Goal: Information Seeking & Learning: Learn about a topic

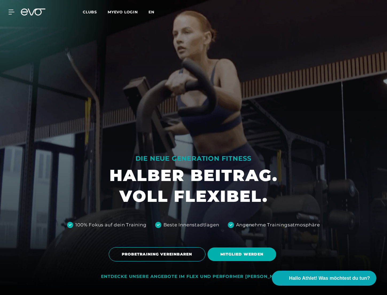
click at [151, 13] on span "en" at bounding box center [152, 12] width 6 height 5
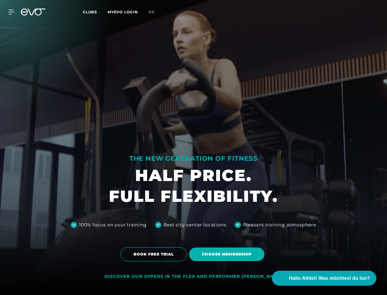
click at [189, 169] on h1 "HALF PRICE. FULL FLEXIBILITY." at bounding box center [193, 186] width 169 height 42
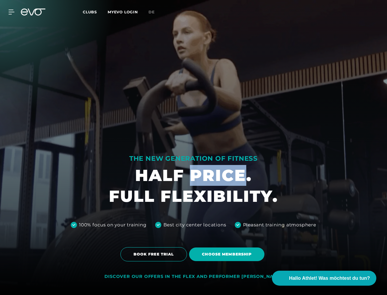
click at [189, 169] on h1 "HALF PRICE. FULL FLEXIBILITY." at bounding box center [193, 186] width 169 height 42
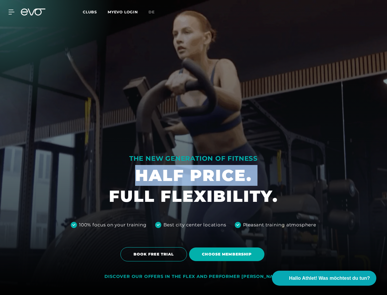
click at [163, 174] on h1 "HALF PRICE. FULL FLEXIBILITY." at bounding box center [193, 186] width 169 height 42
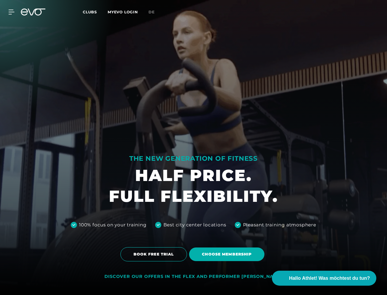
click at [163, 174] on h1 "HALF PRICE. FULL FLEXIBILITY." at bounding box center [193, 186] width 169 height 42
click at [191, 182] on h1 "HALF PRICE. FULL FLEXIBILITY." at bounding box center [193, 186] width 169 height 42
click at [191, 194] on h1 "HALF PRICE. FULL FLEXIBILITY." at bounding box center [193, 186] width 169 height 42
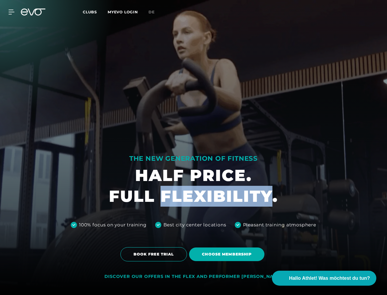
click at [191, 194] on h1 "HALF PRICE. FULL FLEXIBILITY." at bounding box center [193, 186] width 169 height 42
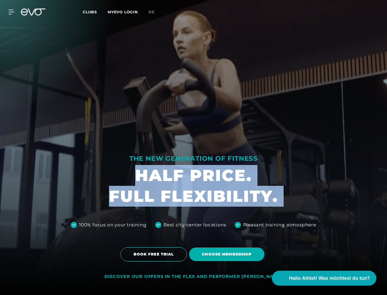
drag, startPoint x: 191, startPoint y: 194, endPoint x: 193, endPoint y: 181, distance: 12.6
click at [193, 182] on h1 "HALF PRICE. FULL FLEXIBILITY." at bounding box center [193, 186] width 169 height 42
click at [192, 194] on h1 "HALF PRICE. FULL FLEXIBILITY." at bounding box center [193, 186] width 169 height 42
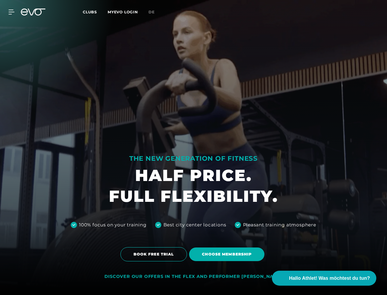
click at [194, 217] on div "Best city center locations" at bounding box center [195, 226] width 63 height 20
click at [194, 185] on h1 "HALF PRICE. FULL FLEXIBILITY." at bounding box center [193, 186] width 169 height 42
click at [193, 216] on div "Best city center locations" at bounding box center [195, 226] width 63 height 20
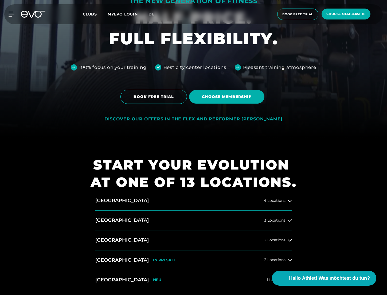
scroll to position [173, 0]
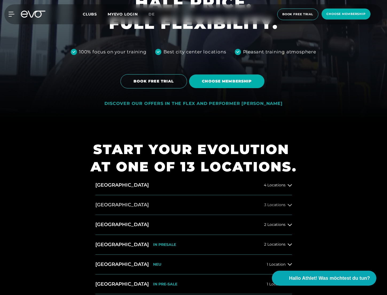
click at [196, 207] on button "[GEOGRAPHIC_DATA] 3 Locations" at bounding box center [193, 205] width 197 height 20
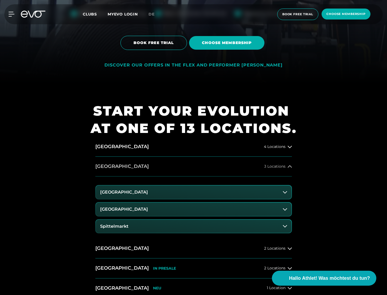
scroll to position [241, 0]
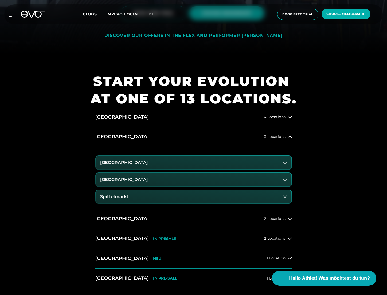
click at [195, 160] on button "[GEOGRAPHIC_DATA]" at bounding box center [194, 162] width 196 height 13
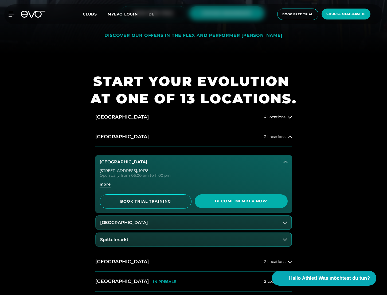
click at [107, 184] on span "more" at bounding box center [105, 185] width 11 height 6
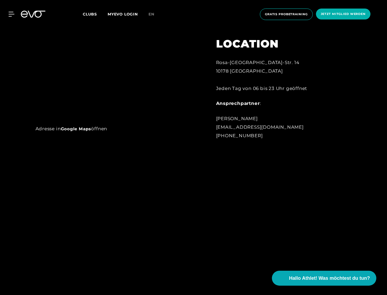
scroll to position [405, 0]
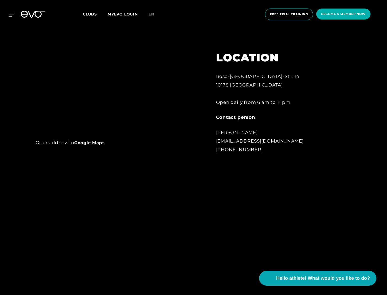
click at [168, 165] on div at bounding box center [193, 38] width 387 height 295
click at [167, 125] on img at bounding box center [111, 25] width 151 height 216
click at [167, 157] on div "Open address in Google Maps" at bounding box center [111, 39] width 166 height 244
click at [229, 126] on div "Rosa-[GEOGRAPHIC_DATA]-Str. 14 10178 Berlin Open daily from 6 am to 11 pm Conta…" at bounding box center [275, 113] width 118 height 82
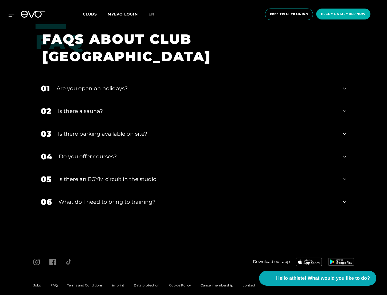
scroll to position [2116, 0]
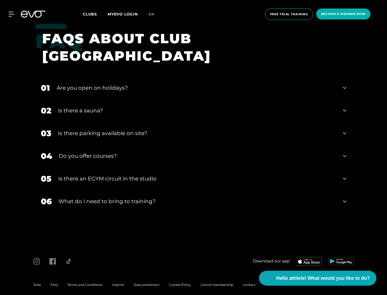
click at [128, 201] on font "What do I need to bring to training?" at bounding box center [107, 201] width 97 height 6
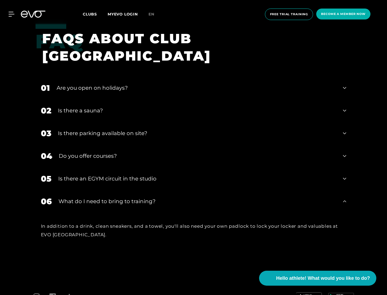
click at [155, 224] on font "In addition to a drink, clean sneakers, and a towel, you'll also need your own …" at bounding box center [189, 231] width 297 height 14
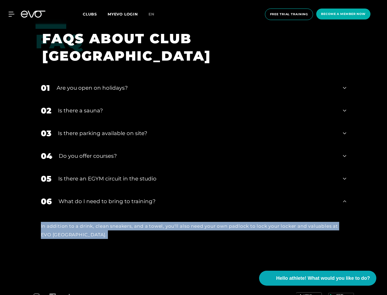
click at [144, 225] on font "In addition to a drink, clean sneakers, and a towel, you'll also need your own …" at bounding box center [189, 231] width 297 height 14
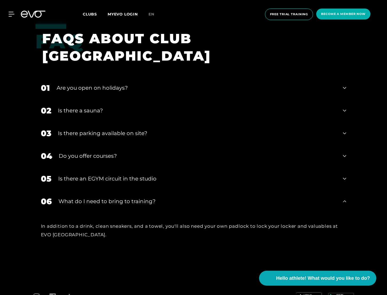
click at [144, 225] on font "In addition to a drink, clean sneakers, and a towel, you'll also need your own …" at bounding box center [189, 231] width 297 height 14
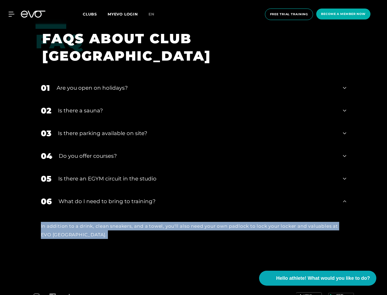
click at [139, 225] on font "In addition to a drink, clean sneakers, and a towel, you'll also need your own …" at bounding box center [189, 231] width 297 height 14
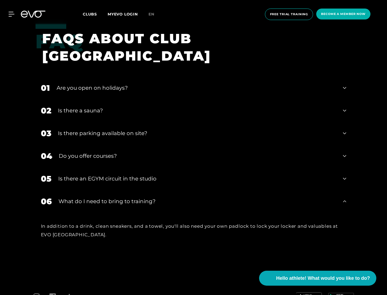
click at [139, 225] on font "In addition to a drink, clean sneakers, and a towel, you'll also need your own …" at bounding box center [189, 231] width 297 height 14
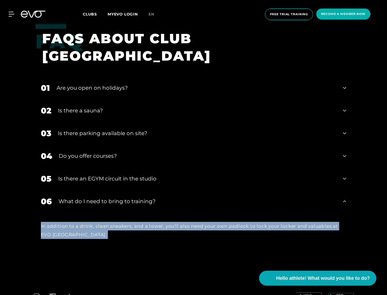
click at [128, 227] on font "In addition to a drink, clean sneakers, and a towel, you'll also need your own …" at bounding box center [189, 231] width 297 height 14
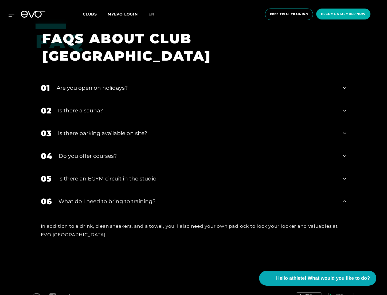
click at [128, 227] on font "In addition to a drink, clean sneakers, and a towel, you'll also need your own …" at bounding box center [189, 231] width 297 height 14
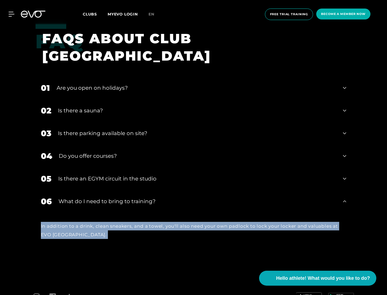
click at [132, 226] on font "In addition to a drink, clean sneakers, and a towel, you'll also need your own …" at bounding box center [189, 231] width 297 height 14
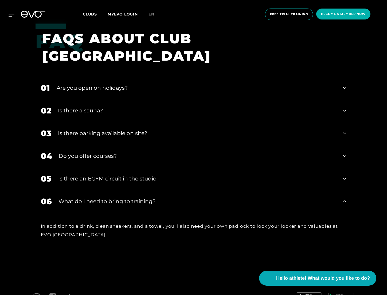
click at [132, 226] on font "In addition to a drink, clean sneakers, and a towel, you'll also need your own …" at bounding box center [189, 231] width 297 height 14
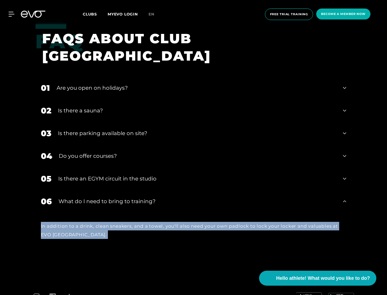
click at [132, 226] on font "In addition to a drink, clean sneakers, and a towel, you'll also need your own …" at bounding box center [189, 231] width 297 height 14
click at [121, 226] on font "In addition to a drink, clean sneakers, and a towel, you'll also need your own …" at bounding box center [189, 231] width 297 height 14
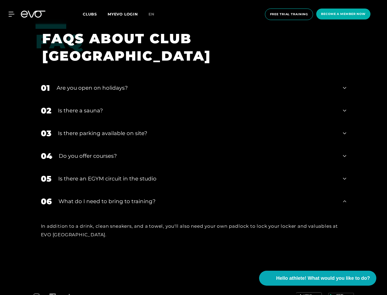
click at [121, 226] on font "In addition to a drink, clean sneakers, and a towel, you'll also need your own …" at bounding box center [189, 231] width 297 height 14
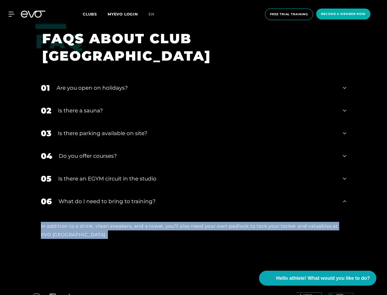
click at [147, 236] on div "In addition to a drink, clean sneakers, and a towel, you'll also need your own …" at bounding box center [194, 230] width 306 height 17
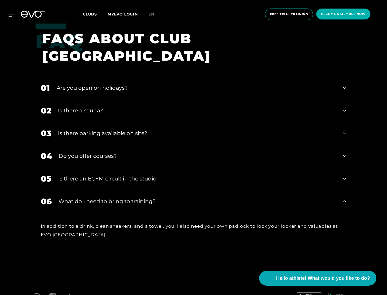
click at [136, 235] on div "In addition to a drink, clean sneakers, and a towel, you'll also need your own …" at bounding box center [194, 230] width 306 height 17
click at [138, 217] on div "In addition to a drink, clean sneakers, and a towel, you'll also need your own …" at bounding box center [194, 231] width 317 height 36
click at [136, 233] on div "In addition to a drink, clean sneakers, and a towel, you'll also need your own …" at bounding box center [194, 230] width 306 height 17
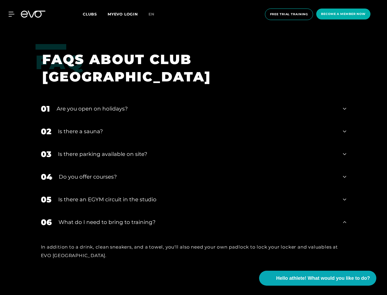
scroll to position [2095, 0]
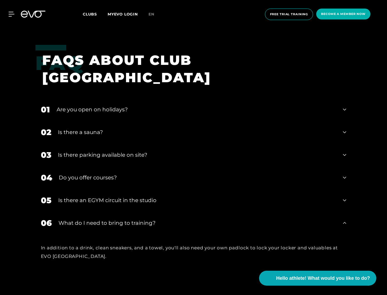
click at [141, 197] on font "Is there an EGYM circuit in the studio" at bounding box center [107, 200] width 98 height 6
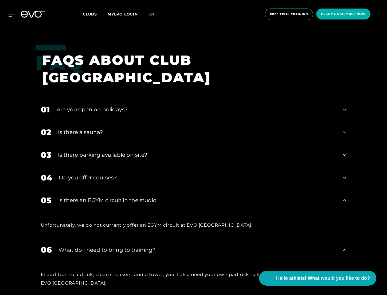
click at [142, 185] on div "04 Do you offer courses?" at bounding box center [194, 178] width 317 height 23
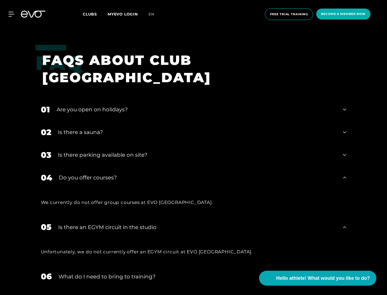
click at [143, 151] on div "03 Is there parking available on site?" at bounding box center [194, 155] width 317 height 23
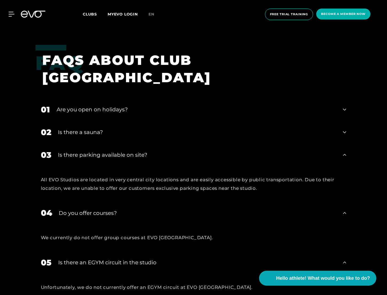
click at [142, 134] on div "Is there a sauna?" at bounding box center [197, 132] width 279 height 8
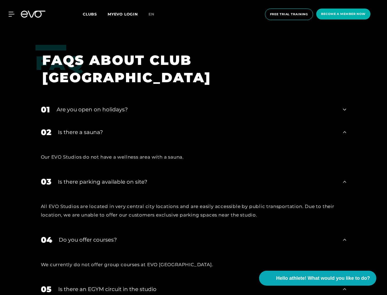
click at [145, 109] on div "Are you open on holidays?" at bounding box center [197, 110] width 280 height 8
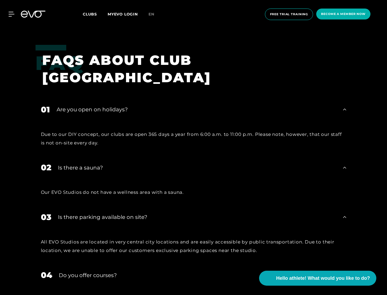
click at [149, 79] on font "FAQS ABOUT CLUB [GEOGRAPHIC_DATA]" at bounding box center [126, 69] width 169 height 34
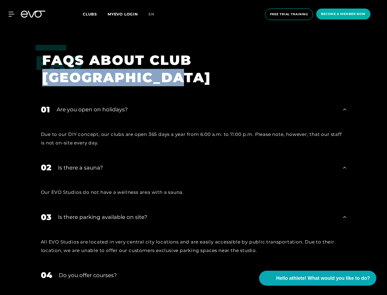
click at [149, 79] on font "FAQS ABOUT CLUB [GEOGRAPHIC_DATA]" at bounding box center [126, 69] width 169 height 34
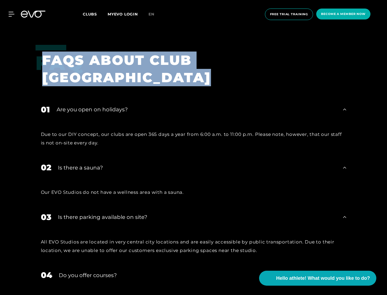
click at [225, 75] on h1 "FAQS ABOUT CLUB [GEOGRAPHIC_DATA]" at bounding box center [190, 69] width 297 height 35
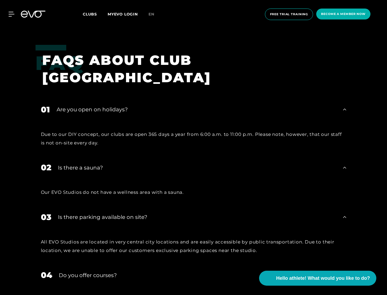
click at [233, 75] on h1 "FAQS ABOUT CLUB [GEOGRAPHIC_DATA]" at bounding box center [190, 69] width 297 height 35
click at [224, 75] on h1 "FAQS ABOUT CLUB [GEOGRAPHIC_DATA]" at bounding box center [190, 69] width 297 height 35
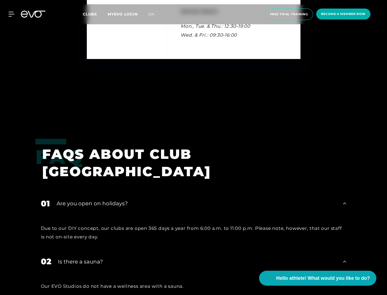
scroll to position [1994, 0]
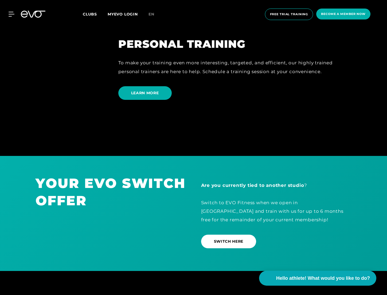
scroll to position [1562, 0]
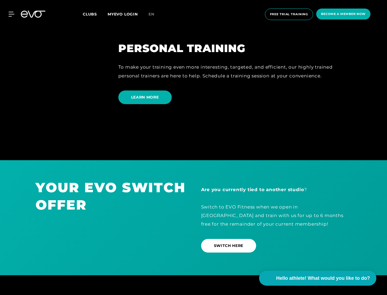
click at [125, 190] on font "YOUR EVO SWITCH OFFER" at bounding box center [111, 197] width 150 height 34
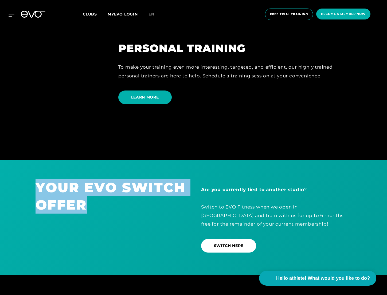
click at [59, 210] on font "YOUR EVO SWITCH OFFER" at bounding box center [111, 197] width 150 height 34
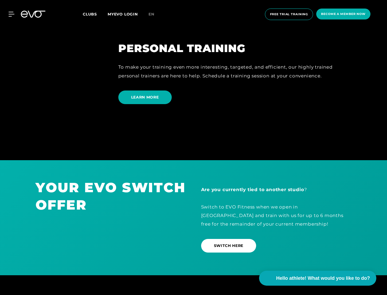
click at [59, 210] on font "YOUR EVO SWITCH OFFER" at bounding box center [111, 197] width 150 height 34
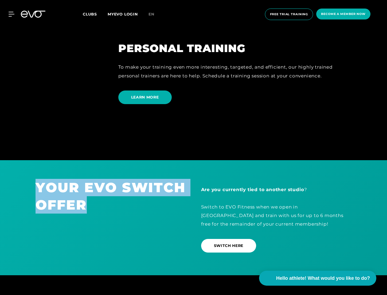
click at [145, 225] on div "YOUR EVO SWITCH OFFER" at bounding box center [111, 218] width 166 height 78
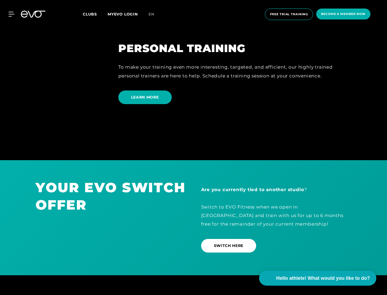
click at [156, 217] on div "YOUR EVO SWITCH OFFER" at bounding box center [111, 218] width 166 height 78
click at [187, 143] on div at bounding box center [193, 12] width 387 height 295
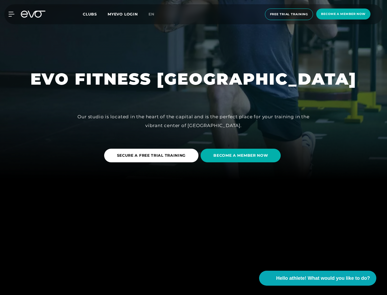
scroll to position [0, 0]
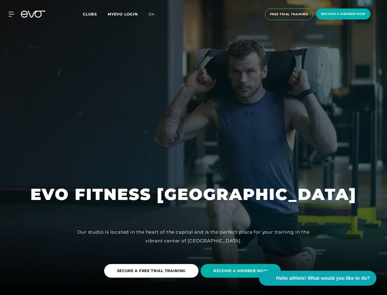
click at [191, 110] on div at bounding box center [193, 147] width 387 height 295
